Goal: Information Seeking & Learning: Check status

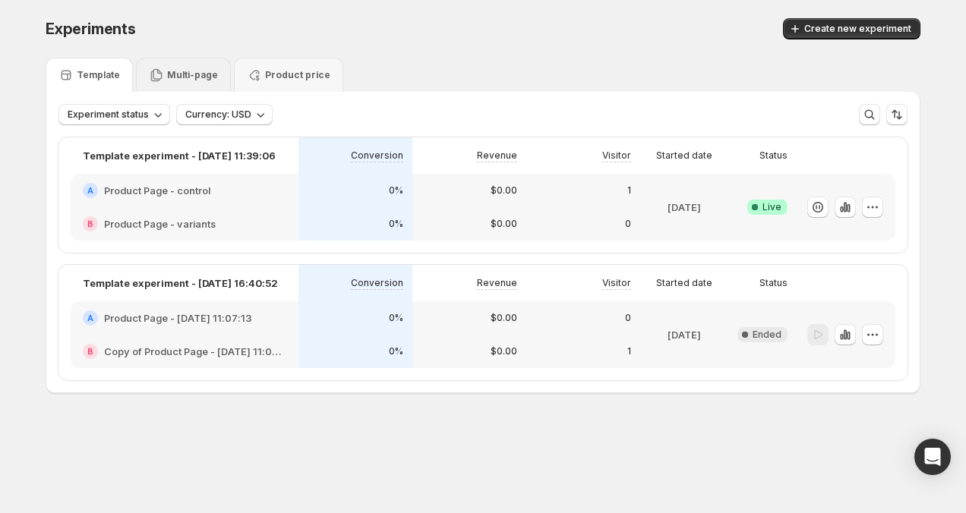
click at [164, 80] on div "Multi-page" at bounding box center [183, 75] width 69 height 15
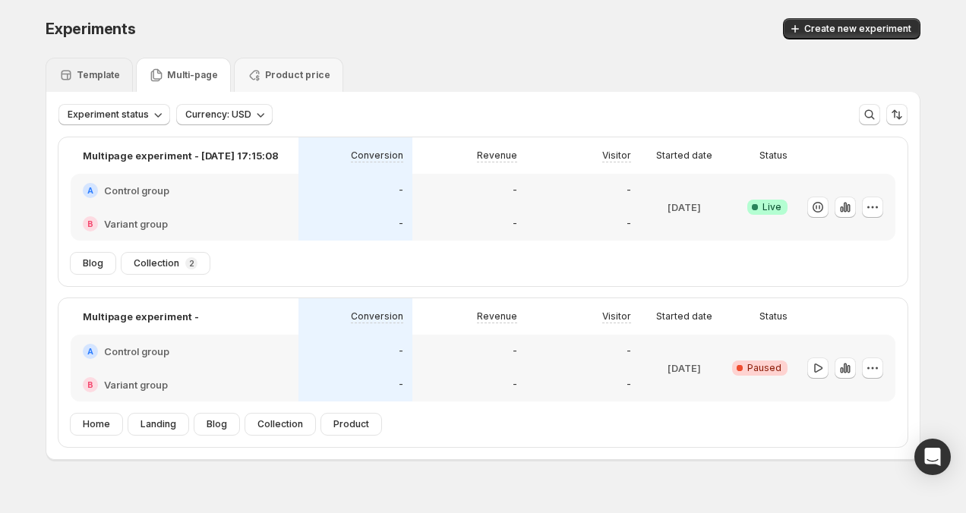
click at [113, 77] on p "Template" at bounding box center [98, 75] width 43 height 12
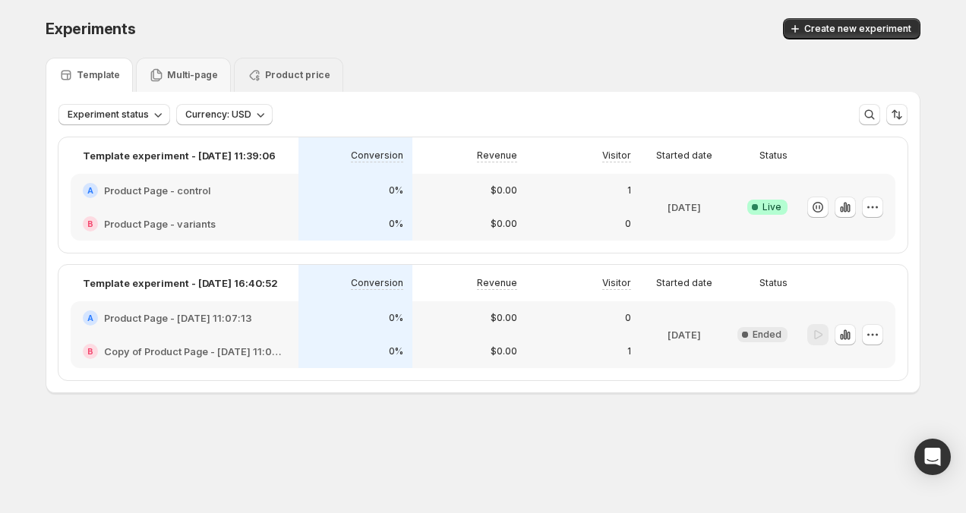
click at [282, 82] on div "Product price" at bounding box center [289, 75] width 84 height 15
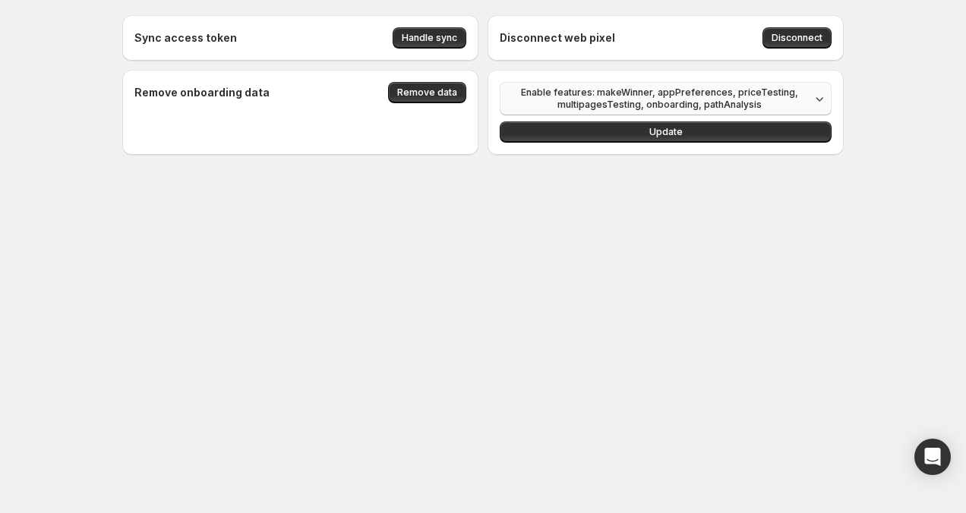
click at [621, 99] on span "Enable features: makeWinner, appPreferences, priceTesting, multipagesTesting, o…" at bounding box center [659, 99] width 301 height 24
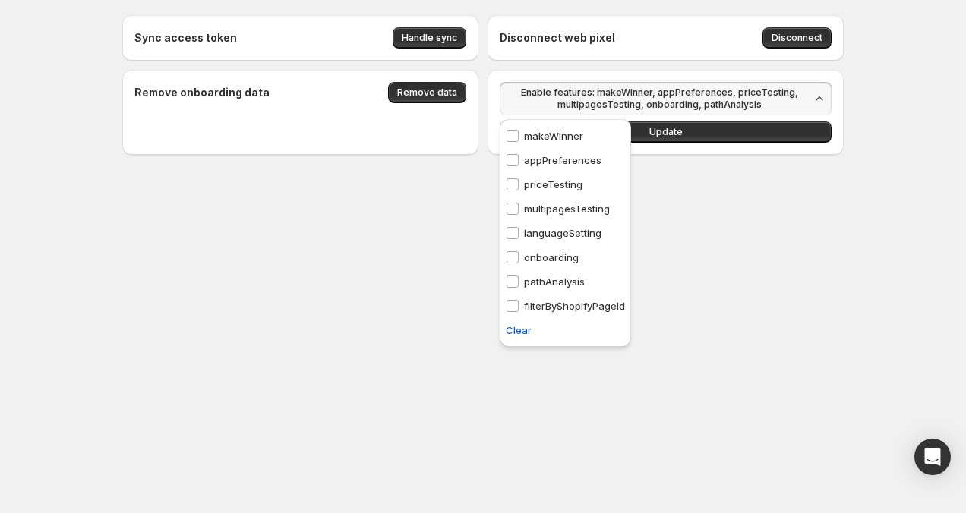
click at [547, 184] on p "priceTesting" at bounding box center [553, 184] width 58 height 15
click at [682, 134] on button "Update" at bounding box center [666, 131] width 332 height 21
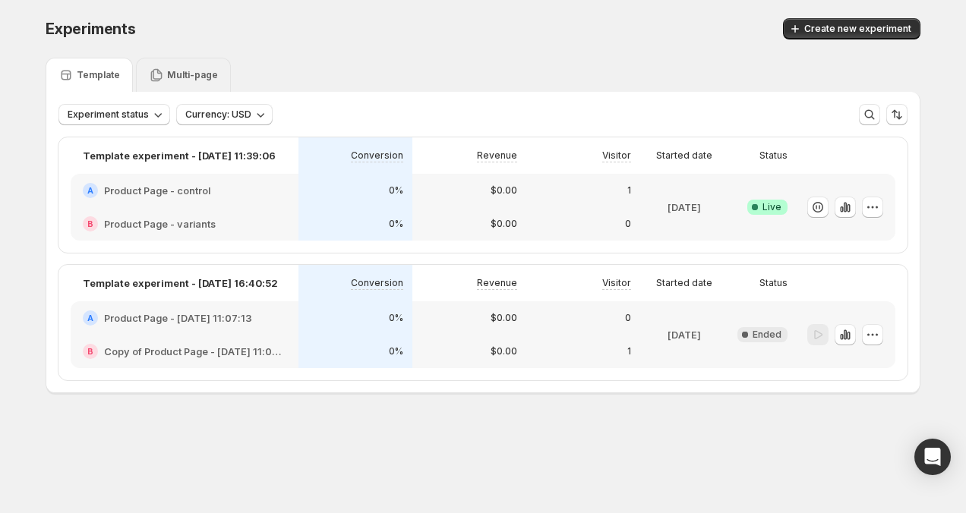
click at [200, 85] on div "Multi-page" at bounding box center [183, 75] width 95 height 34
click at [193, 77] on p "Multi-page" at bounding box center [192, 75] width 51 height 12
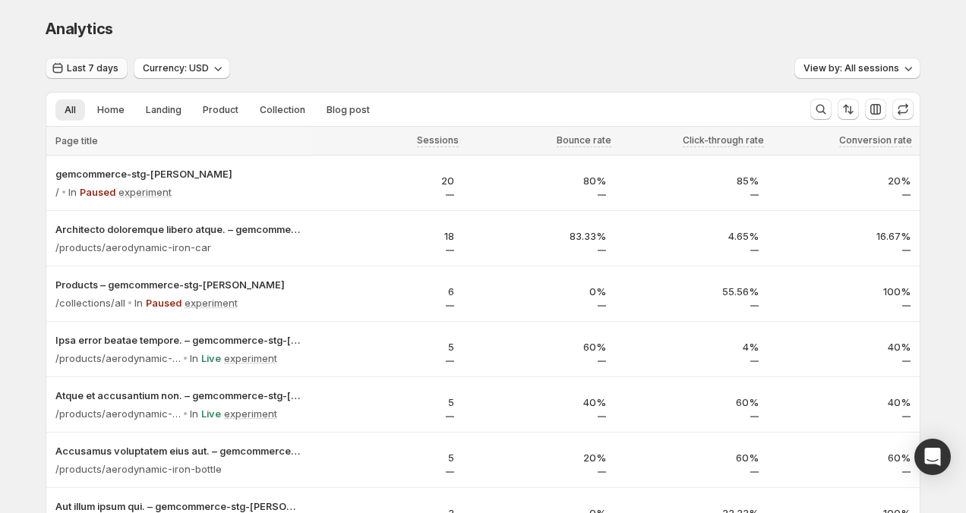
click at [93, 74] on span "Last 7 days" at bounding box center [93, 68] width 52 height 12
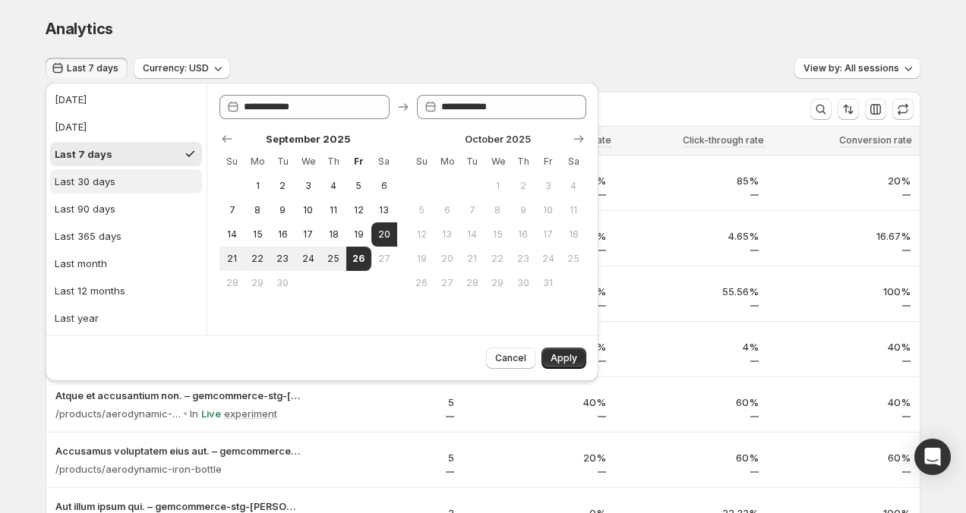
click at [103, 183] on div "Last 30 days" at bounding box center [85, 181] width 61 height 15
type input "**********"
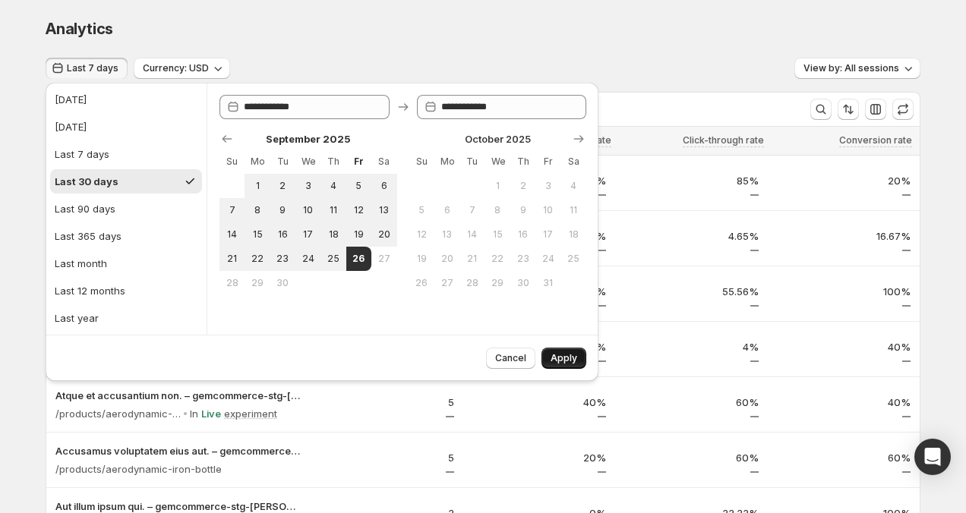
click at [572, 352] on button "Apply" at bounding box center [563, 358] width 45 height 21
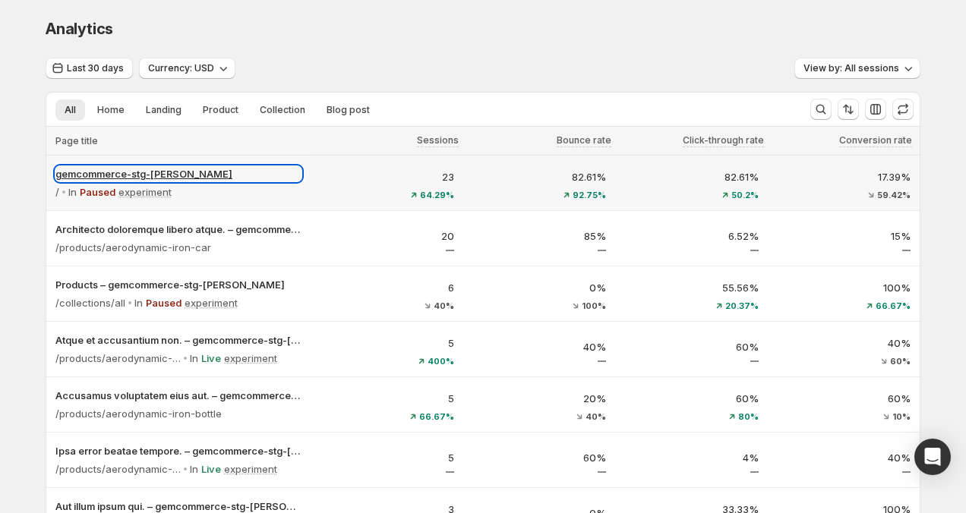
click at [168, 169] on p "gemcommerce-stg-[PERSON_NAME]" at bounding box center [178, 173] width 246 height 15
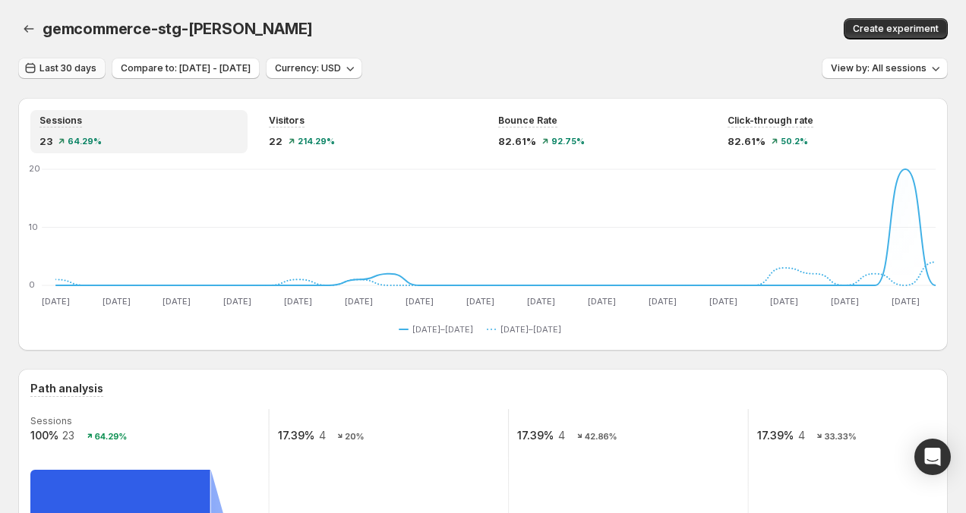
click at [80, 71] on span "Last 30 days" at bounding box center [67, 68] width 57 height 12
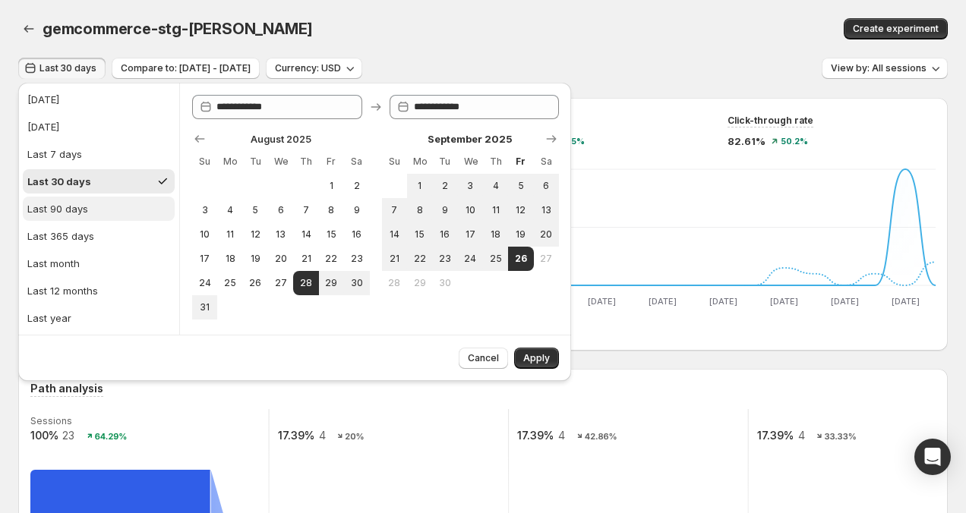
click at [88, 200] on button "Last 90 days" at bounding box center [99, 209] width 152 height 24
type input "**********"
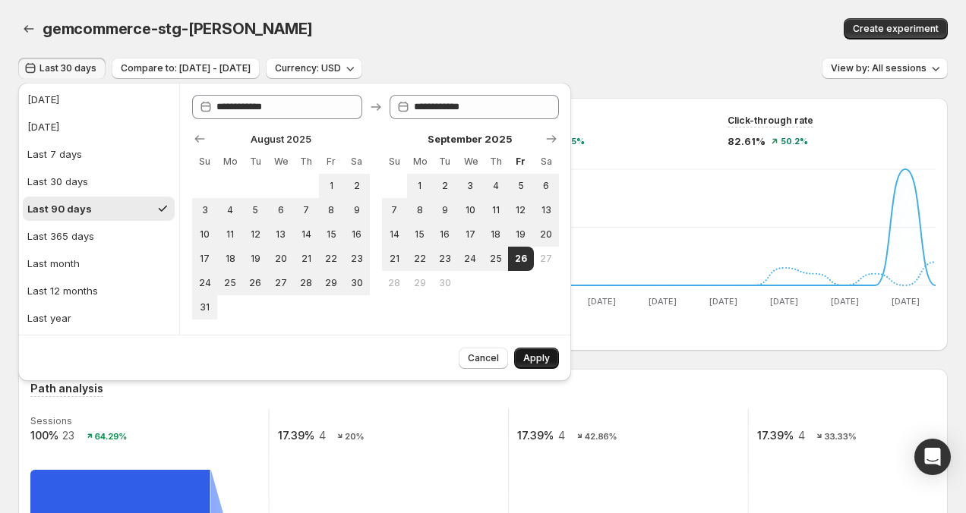
click at [526, 352] on button "Apply" at bounding box center [536, 358] width 45 height 21
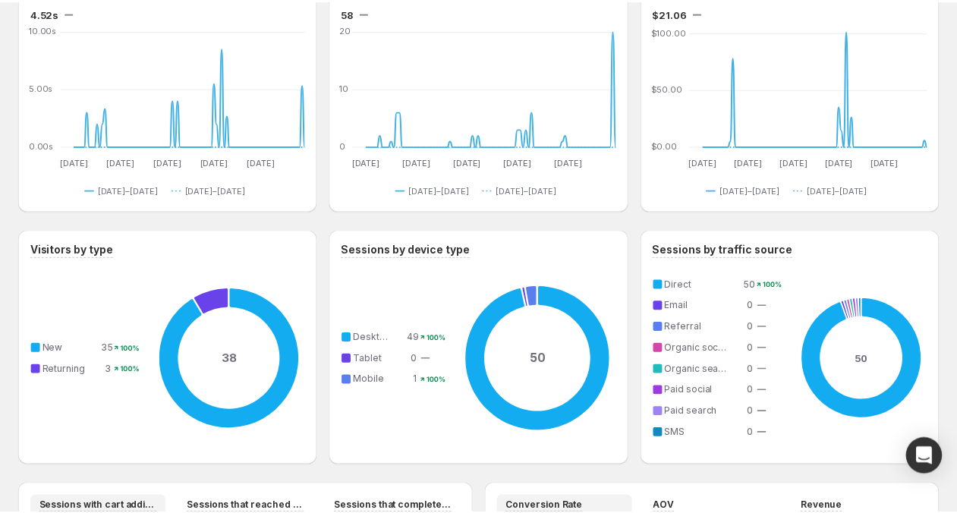
scroll to position [828, 0]
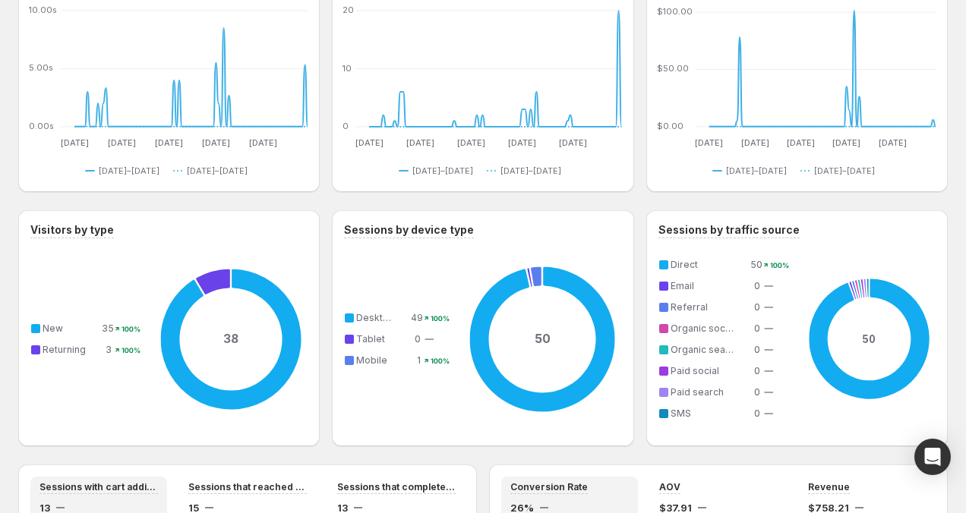
click at [16, 197] on div "gemcommerce-stg-[PERSON_NAME]. This page is ready gemcommerce-stg-[PERSON_NAME]…" at bounding box center [483, 115] width 966 height 1887
click at [160, 260] on icon at bounding box center [230, 340] width 153 height 166
click at [20, 207] on div "Last 90 days Compare to: [DATE] - [DATE] Currency: USD View by: All sessions Se…" at bounding box center [482, 102] width 929 height 1747
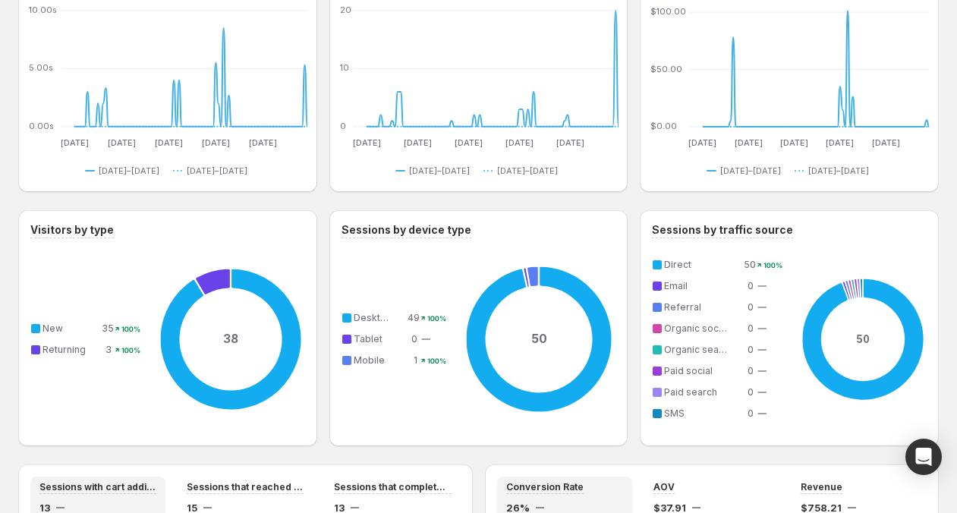
click at [15, 200] on div "gemcommerce-stg-[PERSON_NAME]. This page is ready gemcommerce-stg-[PERSON_NAME]…" at bounding box center [478, 115] width 957 height 1887
drag, startPoint x: 15, startPoint y: 204, endPoint x: -5, endPoint y: 207, distance: 20.0
click at [14, 197] on div "gemcommerce-stg-[PERSON_NAME]. This page is ready gemcommerce-stg-[PERSON_NAME]…" at bounding box center [478, 115] width 957 height 1887
click at [14, 205] on div "gemcommerce-stg-[PERSON_NAME]. This page is ready gemcommerce-stg-[PERSON_NAME]…" at bounding box center [478, 115] width 957 height 1887
